Goal: Check status: Check status

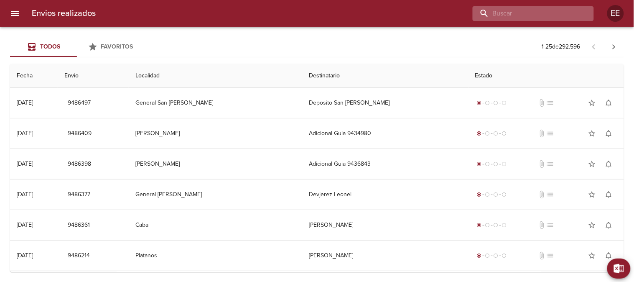
click at [534, 13] on input "buscar" at bounding box center [526, 13] width 107 height 15
paste input "[PERSON_NAME]"
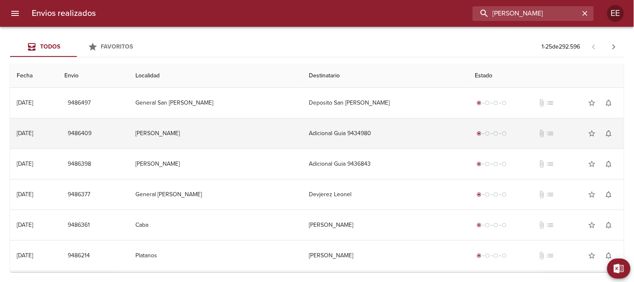
type input "[PERSON_NAME]"
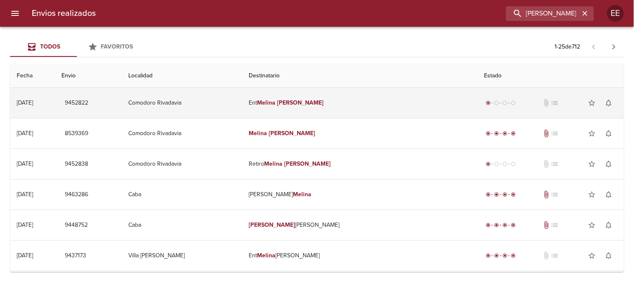
click at [324, 105] on em "[PERSON_NAME]" at bounding box center [301, 102] width 46 height 7
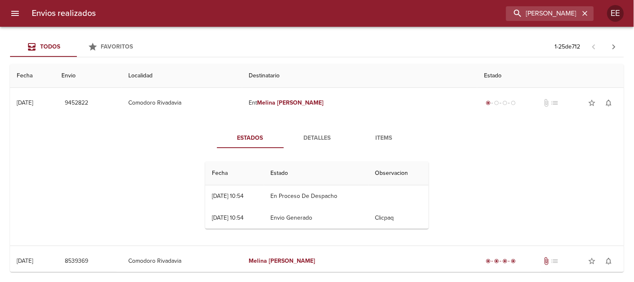
scroll to position [46, 0]
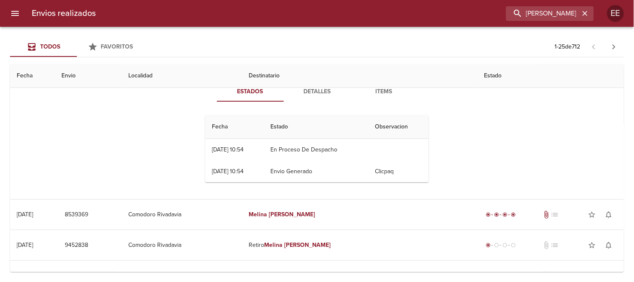
click at [308, 85] on th "Destinatario" at bounding box center [359, 76] width 235 height 24
click at [312, 92] on span "Detalles" at bounding box center [317, 92] width 57 height 10
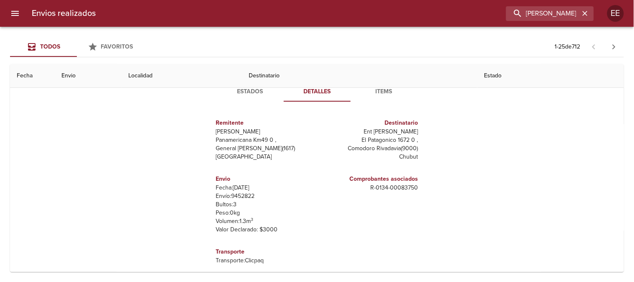
scroll to position [0, 0]
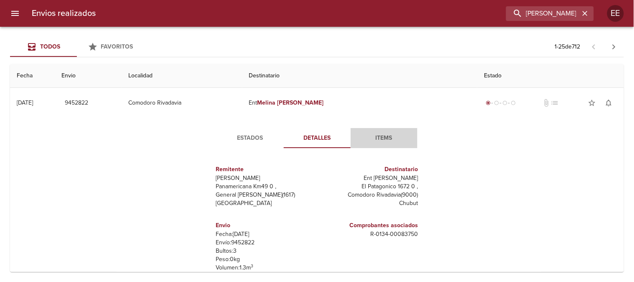
click at [385, 139] on span "Items" at bounding box center [384, 138] width 57 height 10
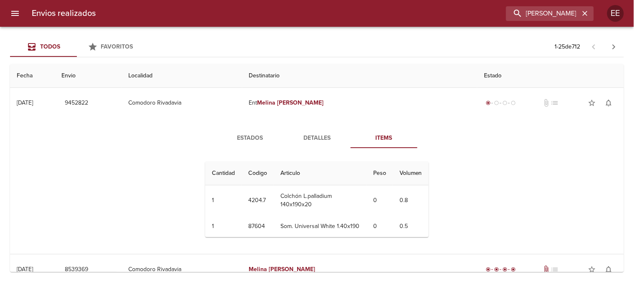
click at [244, 135] on span "Estados" at bounding box center [250, 138] width 57 height 10
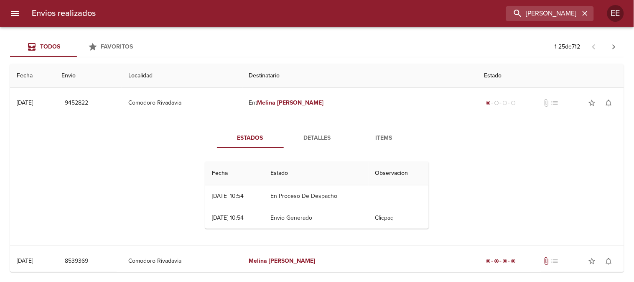
click at [314, 140] on span "Detalles" at bounding box center [317, 138] width 57 height 10
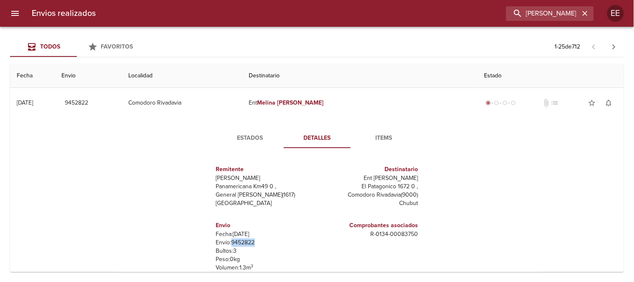
drag, startPoint x: 230, startPoint y: 241, endPoint x: 252, endPoint y: 240, distance: 22.6
click at [252, 240] on p "Envío: 9452822" at bounding box center [265, 242] width 98 height 8
copy p "9452822"
drag, startPoint x: 368, startPoint y: 235, endPoint x: 416, endPoint y: 236, distance: 48.5
click at [416, 236] on div "Comprobantes asociados R - 0134 - 00083750" at bounding box center [369, 250] width 105 height 73
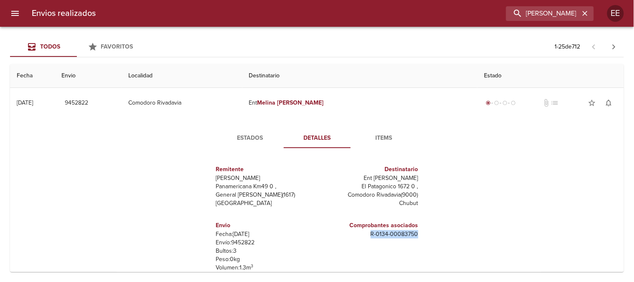
copy p "R - 0134 - 00083750"
drag, startPoint x: 371, startPoint y: 178, endPoint x: 413, endPoint y: 177, distance: 41.8
click at [414, 177] on p "Ent [PERSON_NAME]" at bounding box center [370, 178] width 98 height 8
copy p "[PERSON_NAME]"
